Goal: Task Accomplishment & Management: Use online tool/utility

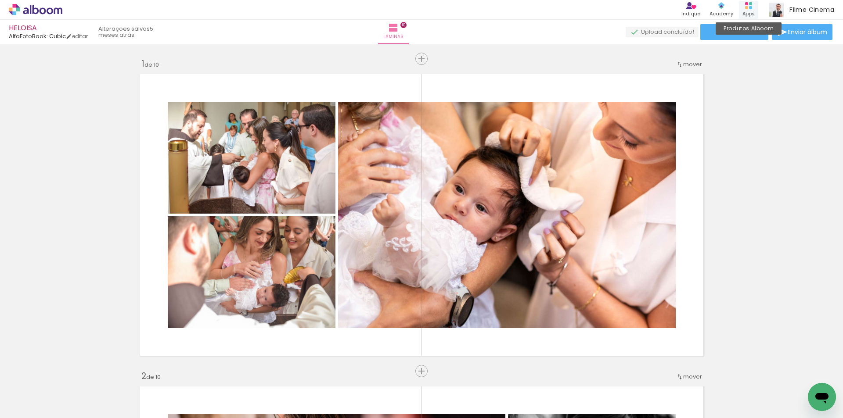
click at [750, 15] on div "Apps" at bounding box center [748, 13] width 12 height 7
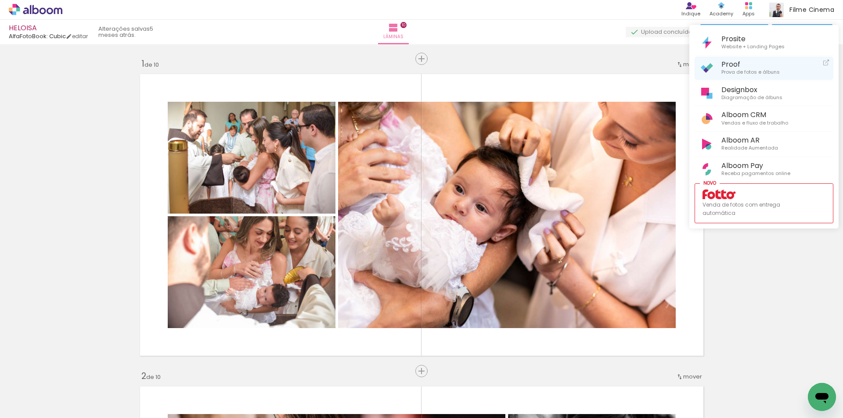
click at [736, 66] on span "Proof" at bounding box center [750, 64] width 58 height 8
click at [52, 11] on div at bounding box center [421, 209] width 843 height 418
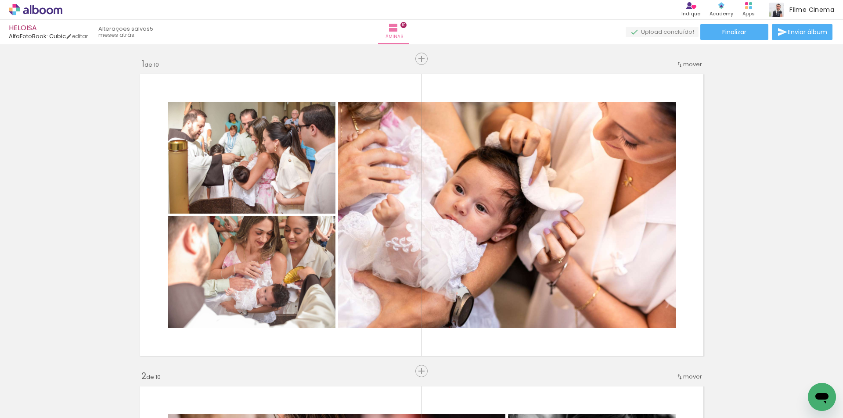
click at [59, 10] on icon at bounding box center [58, 10] width 8 height 7
